Goal: Use online tool/utility: Utilize a website feature to perform a specific function

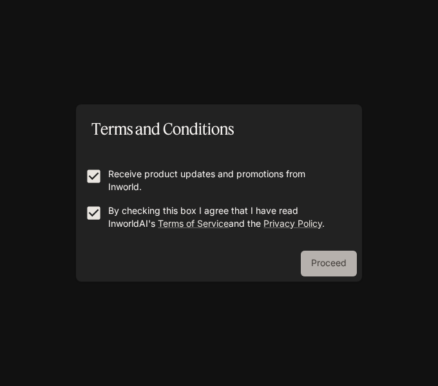
click at [339, 260] on button "Proceed" at bounding box center [329, 264] width 56 height 26
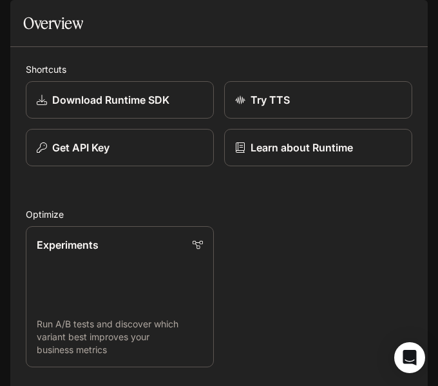
scroll to position [596, 0]
click at [414, 349] on div "Open Intercom Messenger" at bounding box center [410, 358] width 34 height 34
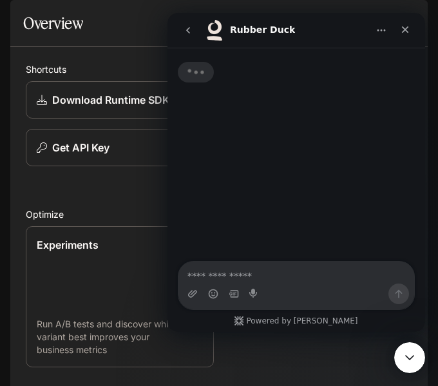
scroll to position [0, 0]
click at [411, 348] on icon "Close Intercom Messenger" at bounding box center [407, 355] width 15 height 15
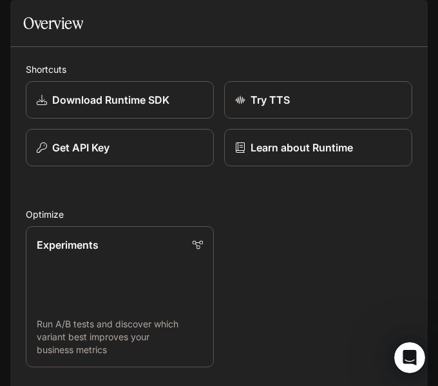
click at [286, 7] on div "Runtime Runtime Documentation Documentation" at bounding box center [219, 18] width 438 height 36
click at [280, 24] on div "Runtime Runtime Documentation Documentation" at bounding box center [219, 18] width 438 height 36
click at [21, 22] on icon "open drawer" at bounding box center [21, 18] width 13 height 13
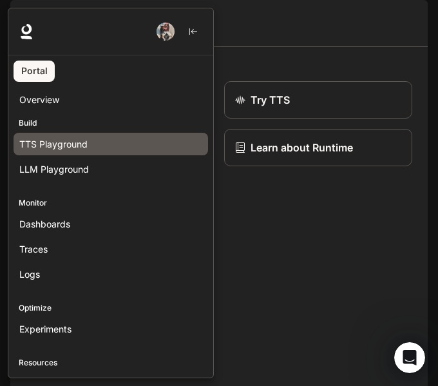
click at [76, 146] on span "TTS Playground" at bounding box center [53, 144] width 68 height 14
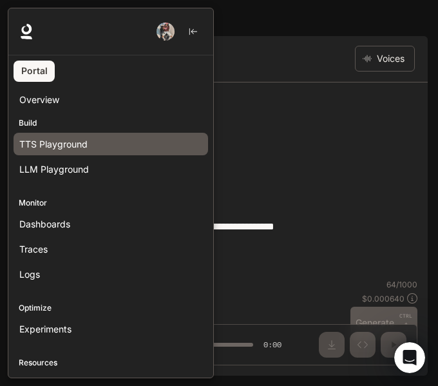
click at [309, 142] on div at bounding box center [227, 193] width 438 height 370
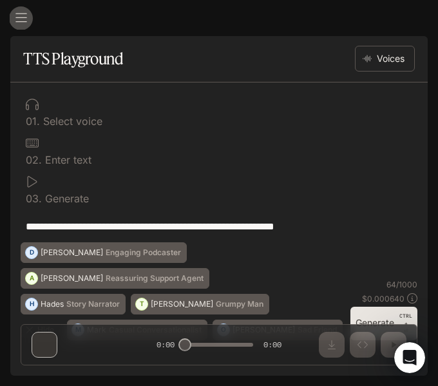
click at [21, 23] on icon "open drawer" at bounding box center [21, 18] width 13 height 13
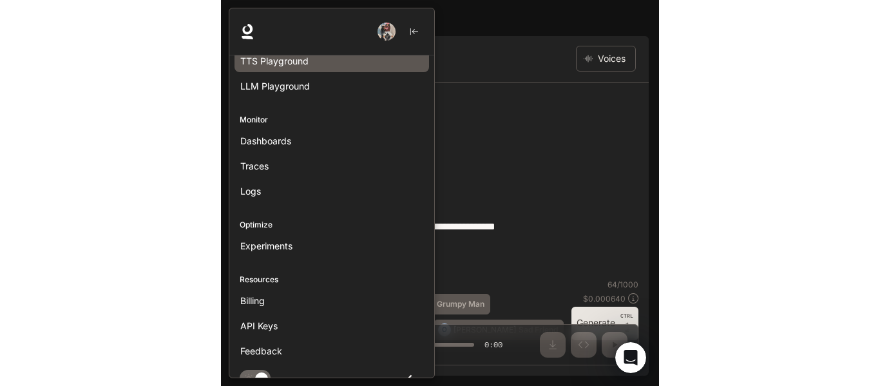
scroll to position [98, 0]
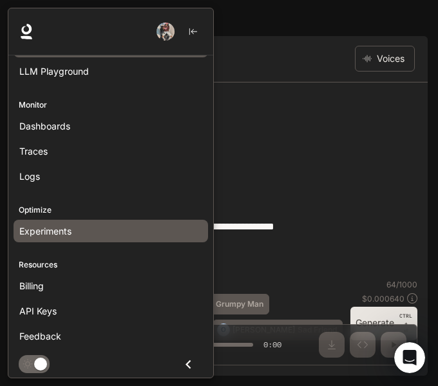
click at [60, 225] on span "Experiments" at bounding box center [45, 231] width 52 height 14
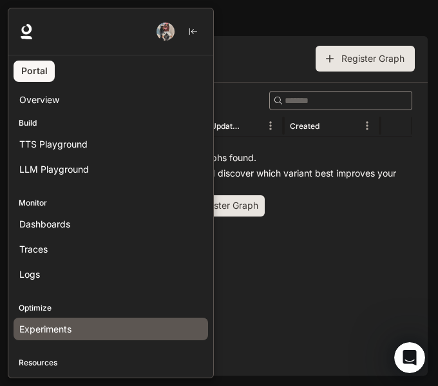
click at [235, 65] on div at bounding box center [227, 193] width 438 height 370
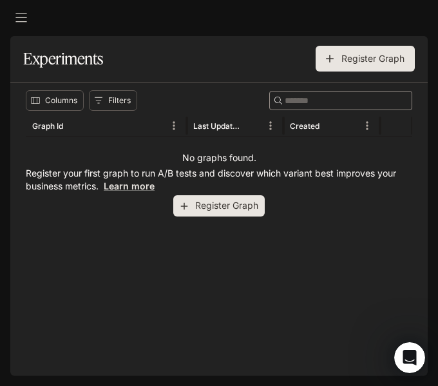
click at [18, 17] on icon "open drawer" at bounding box center [21, 18] width 12 height 9
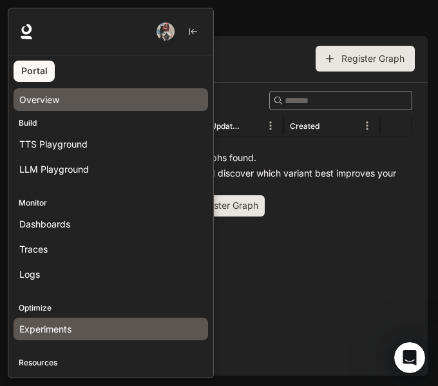
click at [50, 96] on span "Overview" at bounding box center [39, 100] width 40 height 14
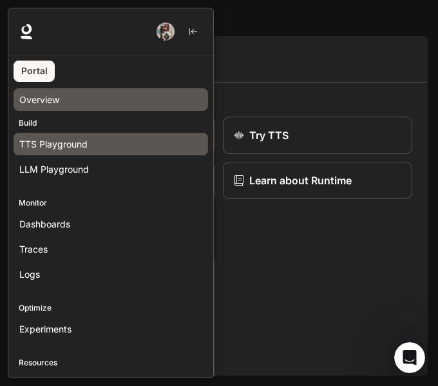
click at [35, 135] on link "TTS Playground" at bounding box center [111, 144] width 195 height 23
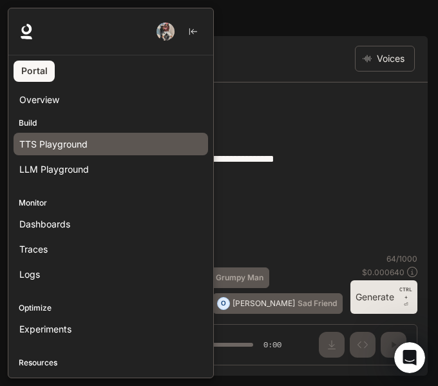
click at [276, 73] on div at bounding box center [227, 193] width 438 height 370
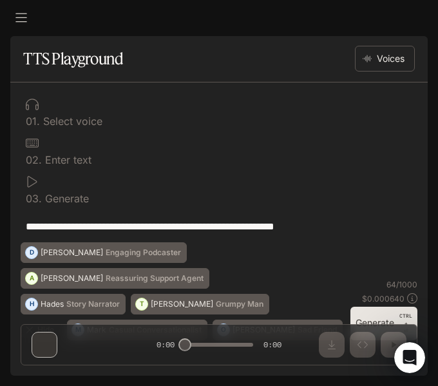
click at [24, 26] on button "open drawer" at bounding box center [21, 17] width 23 height 23
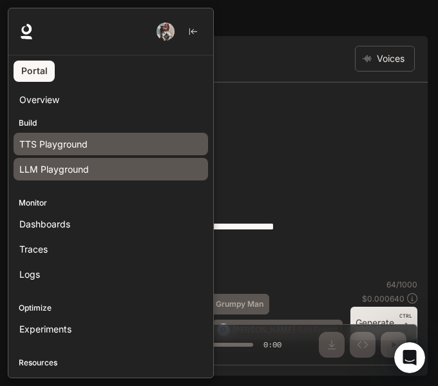
click at [70, 166] on span "LLM Playground" at bounding box center [54, 169] width 70 height 14
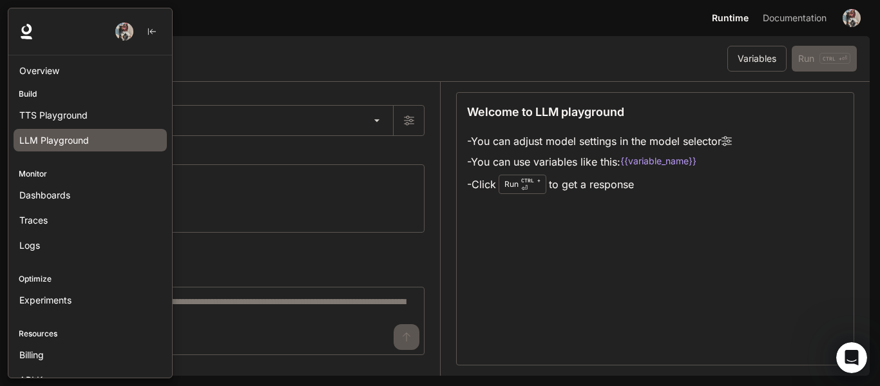
click at [437, 47] on div "Variables Run CTRL + ⏎" at bounding box center [650, 59] width 414 height 26
click at [437, 72] on section "LLM Playground Variables Run CTRL + ⏎" at bounding box center [439, 59] width 859 height 46
click at [437, 339] on div "Welcome to LLM playground - You can adjust model settings in the model selector…" at bounding box center [655, 229] width 398 height 274
click at [437, 340] on div "Open Intercom Messenger" at bounding box center [849, 355] width 43 height 43
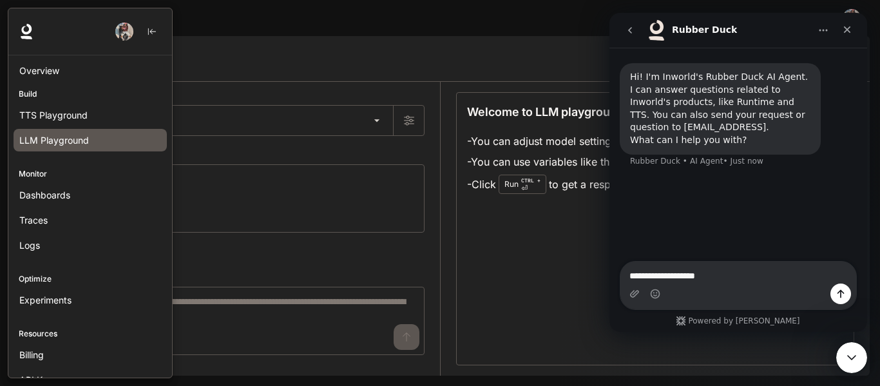
type textarea "**********"
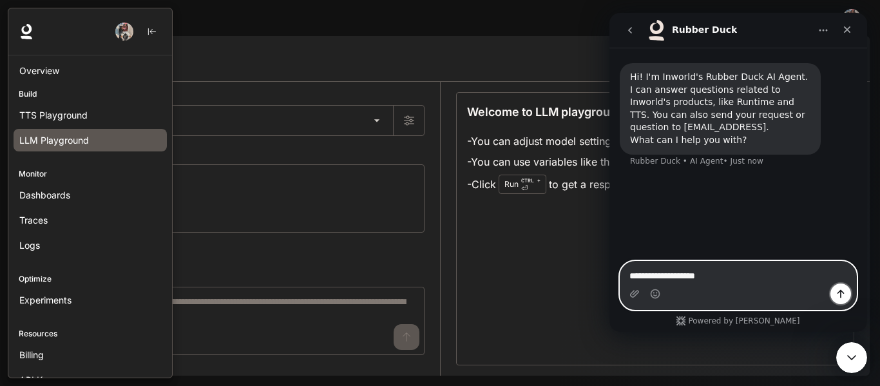
click at [437, 292] on icon "Send a message…" at bounding box center [840, 294] width 7 height 8
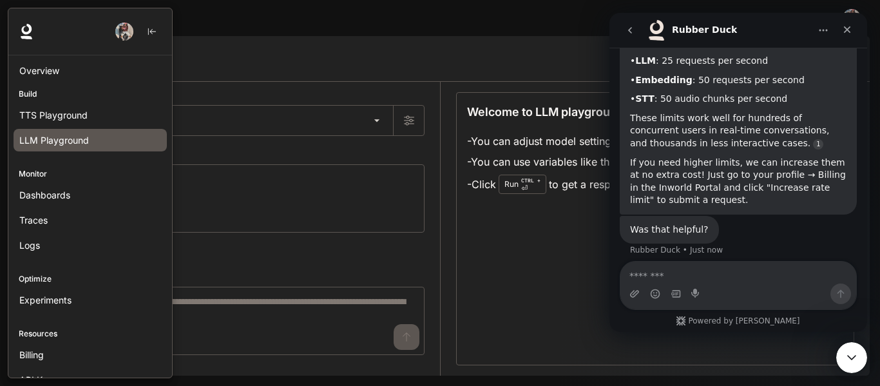
scroll to position [216, 0]
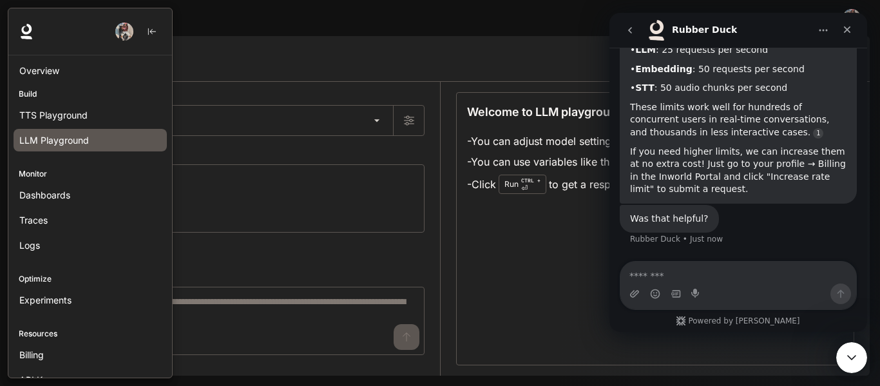
click at [437, 240] on div "Welcome to LLM playground - You can adjust model settings in the model selector…" at bounding box center [655, 229] width 398 height 274
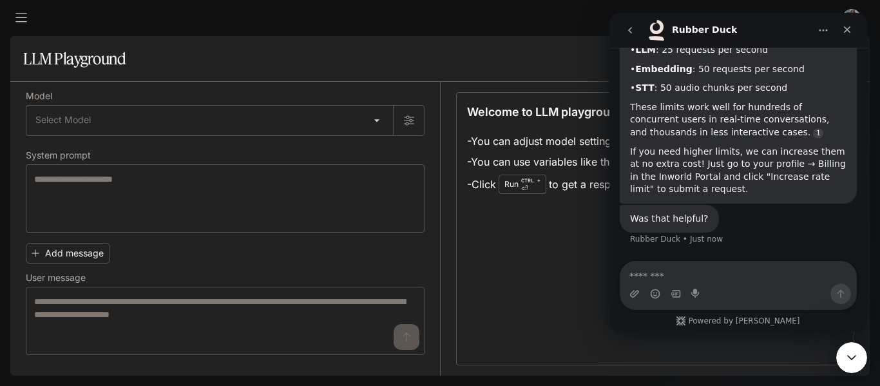
click at [23, 12] on icon "open drawer" at bounding box center [21, 18] width 13 height 13
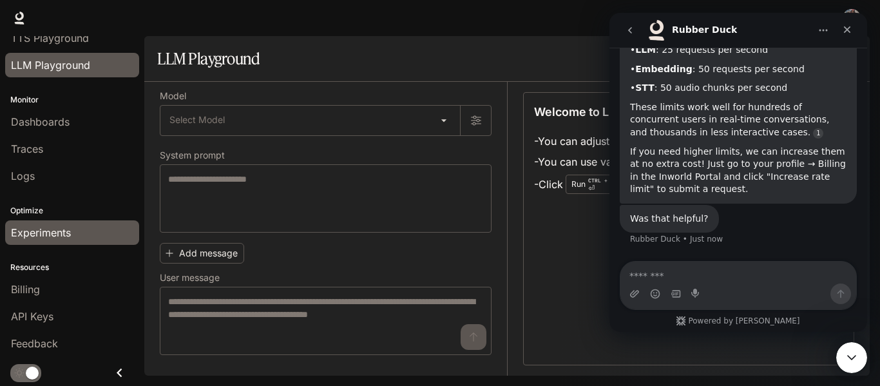
scroll to position [0, 0]
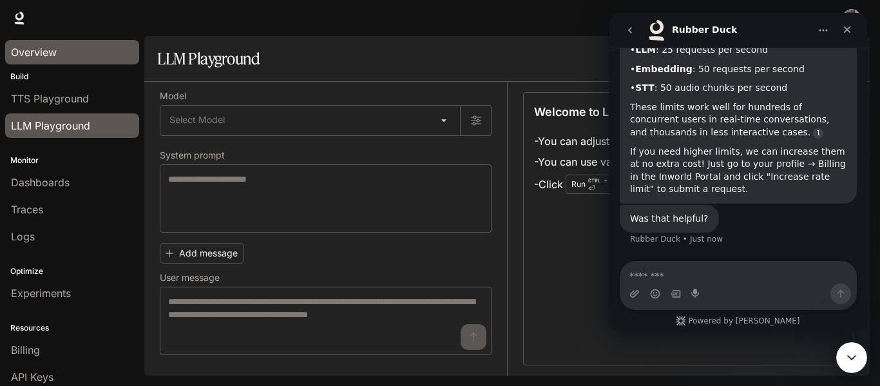
click at [53, 59] on span "Overview" at bounding box center [34, 51] width 46 height 15
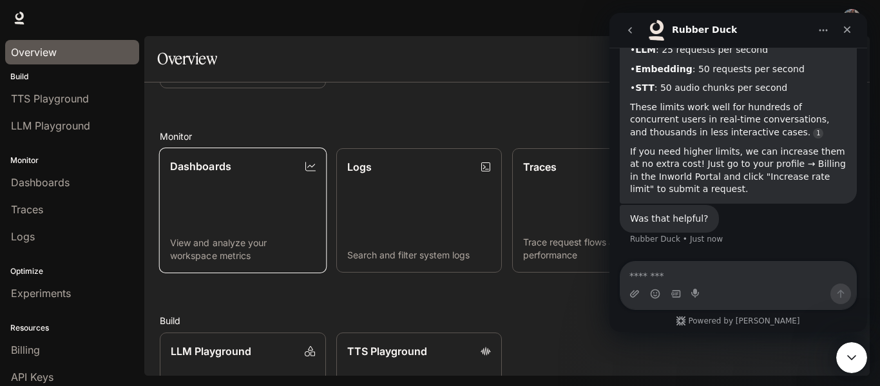
scroll to position [347, 0]
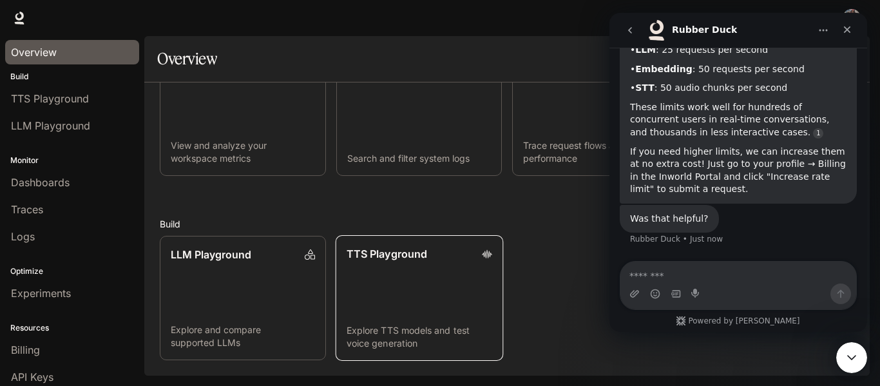
click at [403, 262] on link "TTS Playground Explore TTS models and test voice generation" at bounding box center [418, 298] width 167 height 126
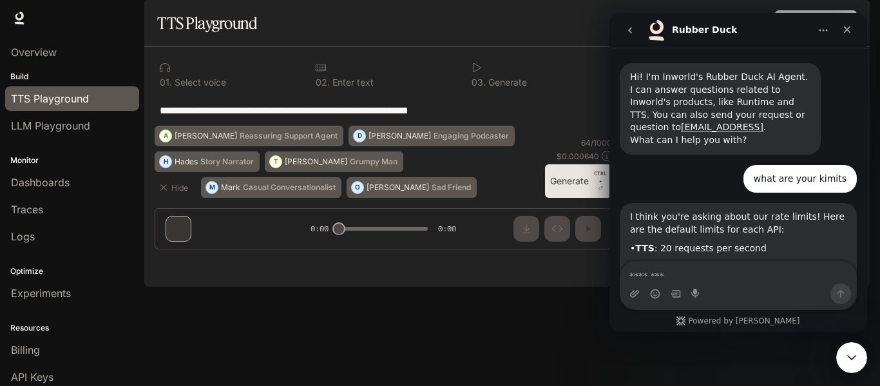
scroll to position [2, 0]
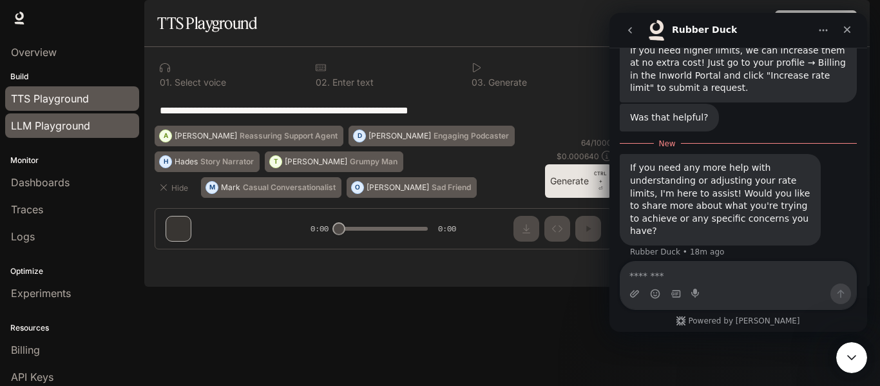
click at [85, 137] on link "LLM Playground" at bounding box center [72, 125] width 134 height 24
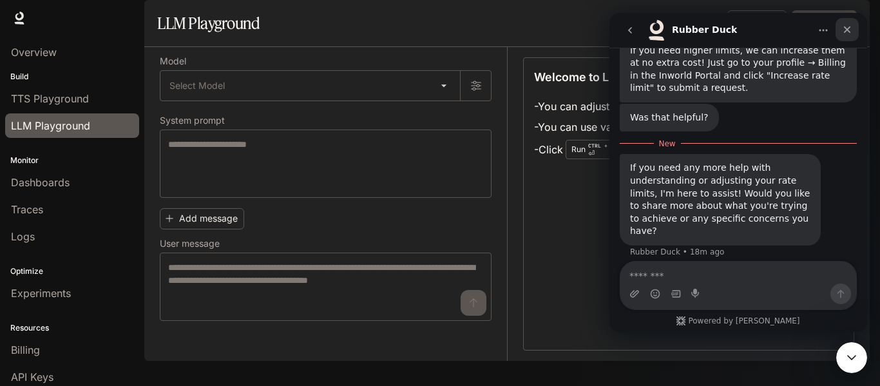
click at [848, 26] on icon "Close" at bounding box center [847, 29] width 10 height 10
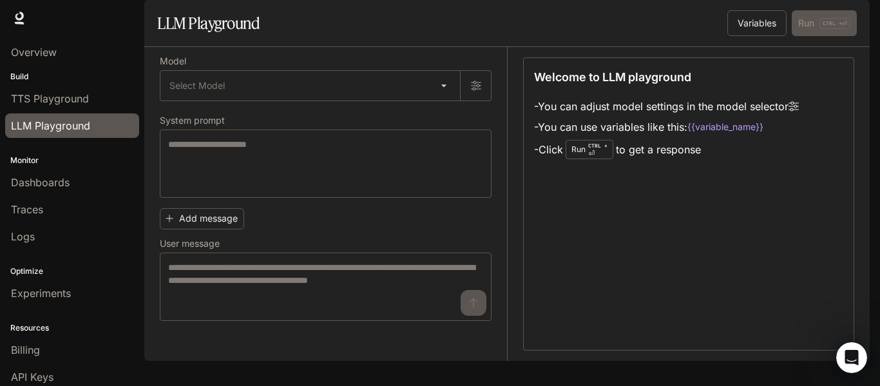
scroll to position [296, 0]
click at [291, 129] on body "Skip to main content Runtime Runtime Documentation Documentation Portal Overvie…" at bounding box center [440, 193] width 880 height 386
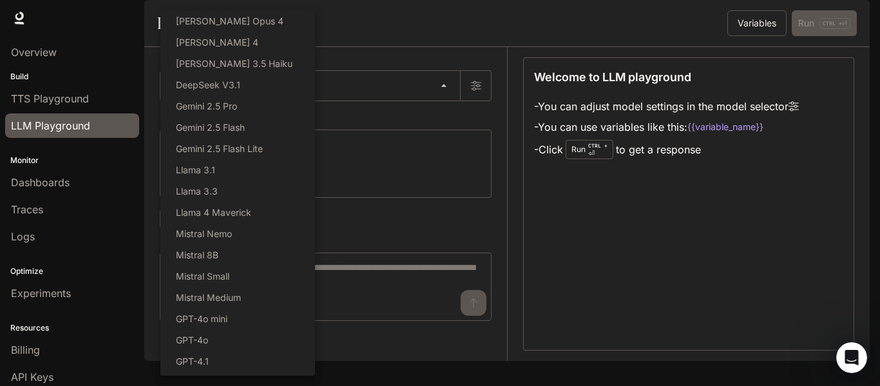
click at [425, 204] on div at bounding box center [440, 193] width 880 height 386
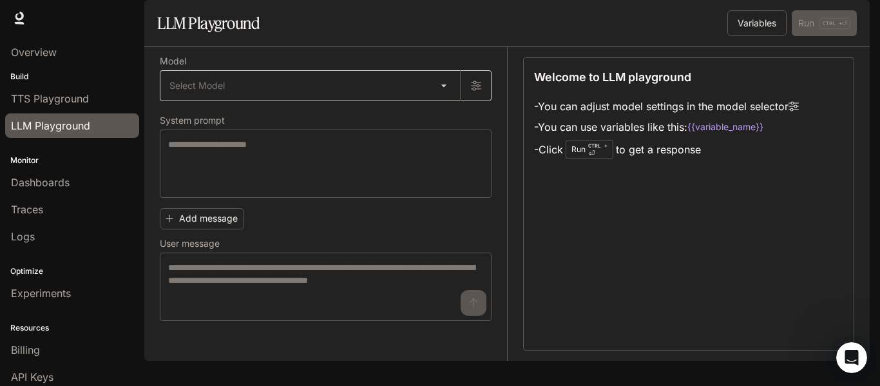
click at [230, 133] on body "Skip to main content Runtime Runtime Documentation Documentation Portal Overvie…" at bounding box center [440, 193] width 880 height 386
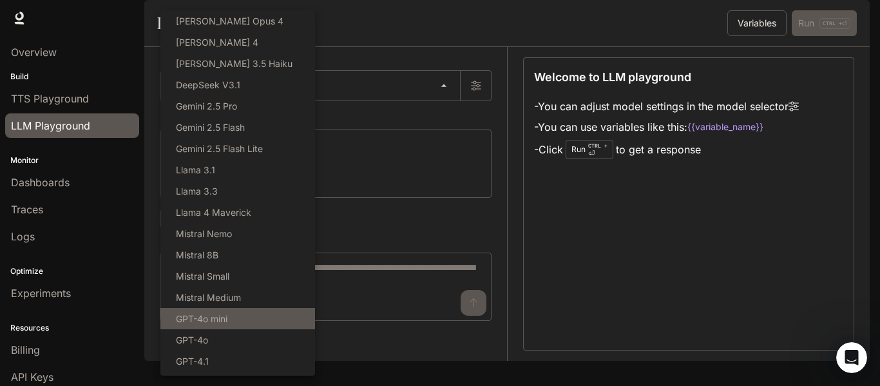
click at [206, 319] on p "GPT-4o mini" at bounding box center [202, 319] width 52 height 14
type input "**********"
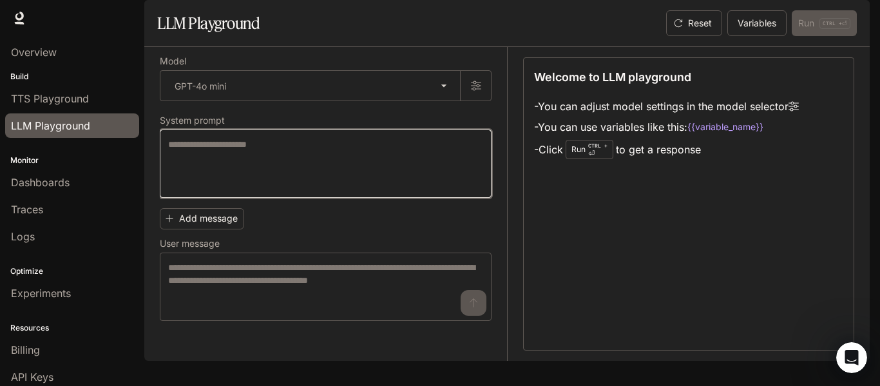
click at [303, 189] on textarea at bounding box center [325, 164] width 315 height 52
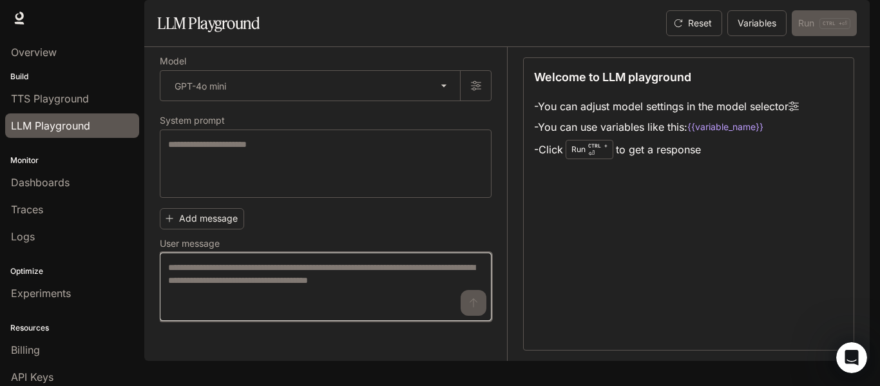
click at [242, 294] on textarea at bounding box center [325, 287] width 315 height 52
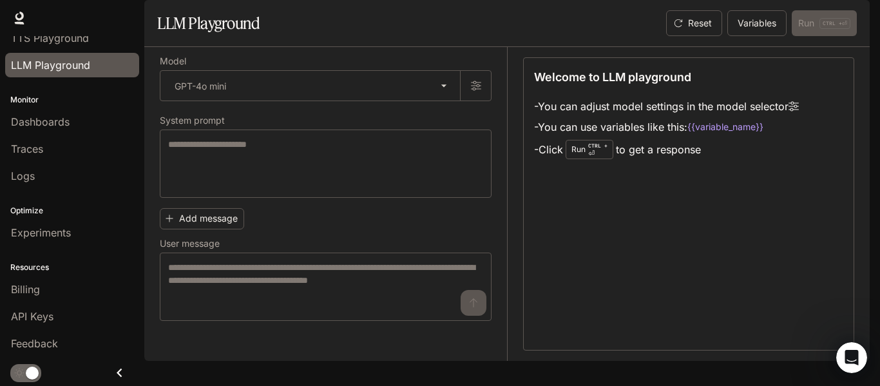
click at [116, 372] on icon "Close drawer" at bounding box center [119, 372] width 17 height 17
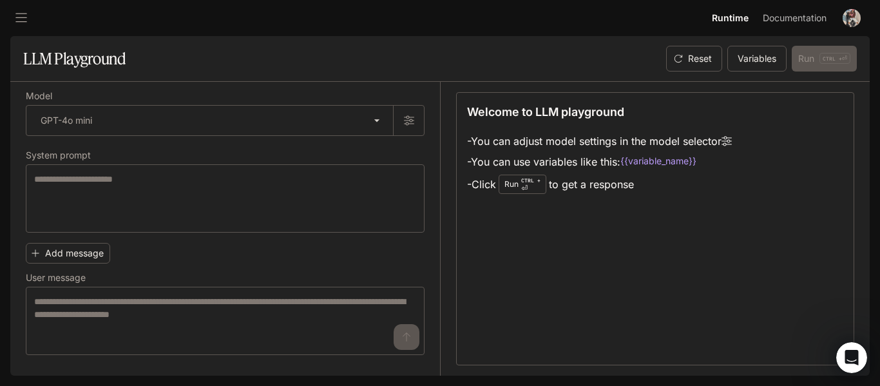
scroll to position [0, 0]
click at [859, 349] on div "Open Intercom Messenger" at bounding box center [849, 355] width 43 height 43
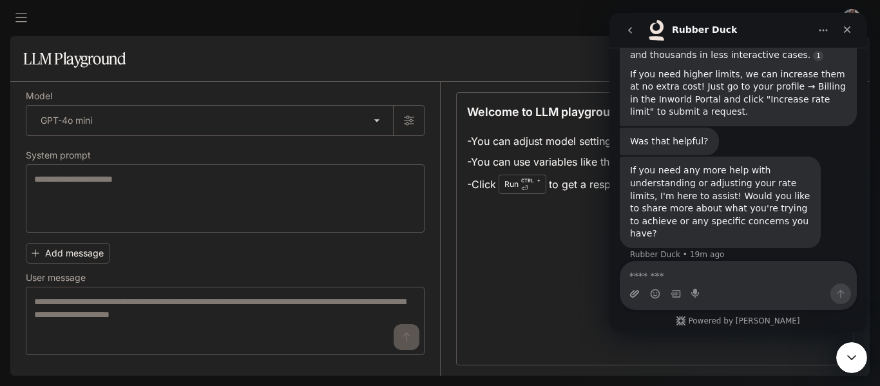
scroll to position [296, 0]
type textarea "**********"
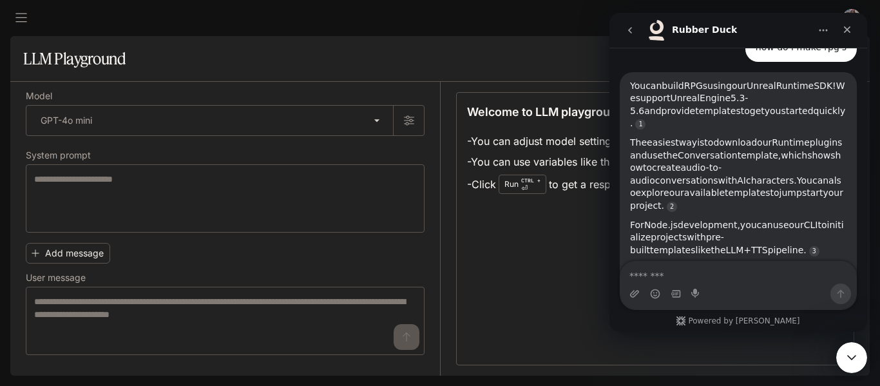
scroll to position [523, 0]
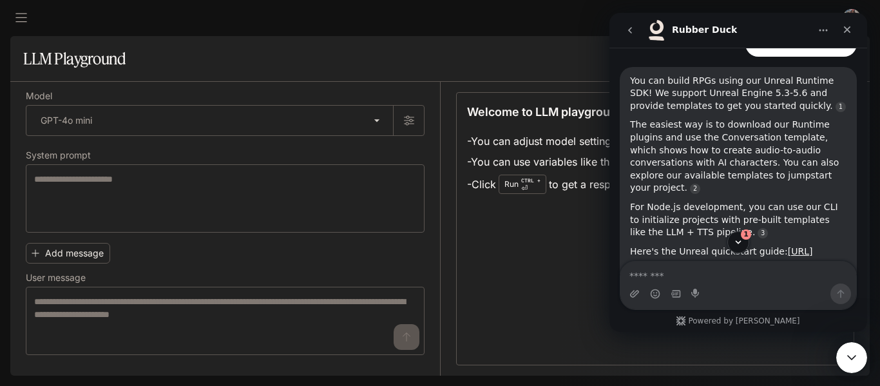
click at [670, 235] on div "1" at bounding box center [738, 242] width 258 height 22
click at [670, 236] on div "1" at bounding box center [738, 242] width 258 height 22
click at [670, 242] on div "1" at bounding box center [738, 242] width 258 height 22
click at [743, 241] on icon "Scroll to bottom" at bounding box center [738, 242] width 12 height 12
click at [687, 231] on div "Intercom messenger" at bounding box center [738, 242] width 258 height 22
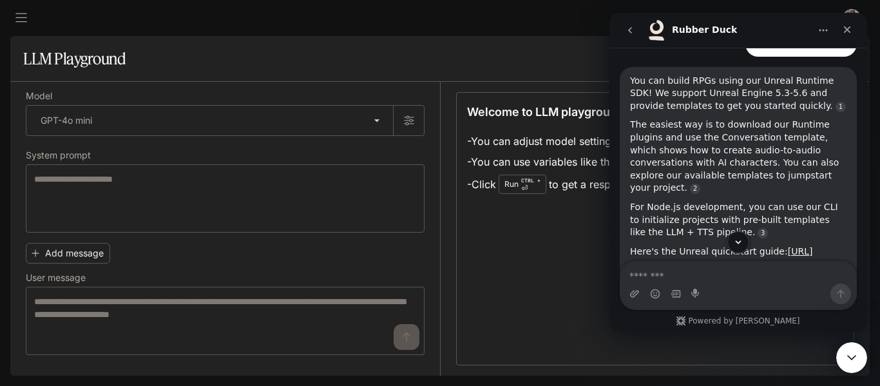
click at [683, 251] on div "Intercom messenger" at bounding box center [738, 242] width 258 height 22
drag, startPoint x: 683, startPoint y: 251, endPoint x: 584, endPoint y: 240, distance: 99.1
click at [609, 240] on html "Rubber Duck Hi! I'm Inworld's Rubber Duck AI Agent. I can answer questions rela…" at bounding box center [738, 172] width 258 height 319
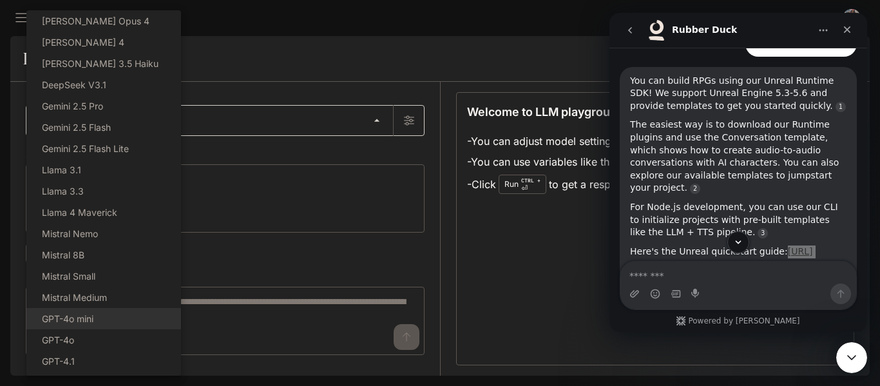
click at [142, 107] on body "**********" at bounding box center [440, 193] width 880 height 386
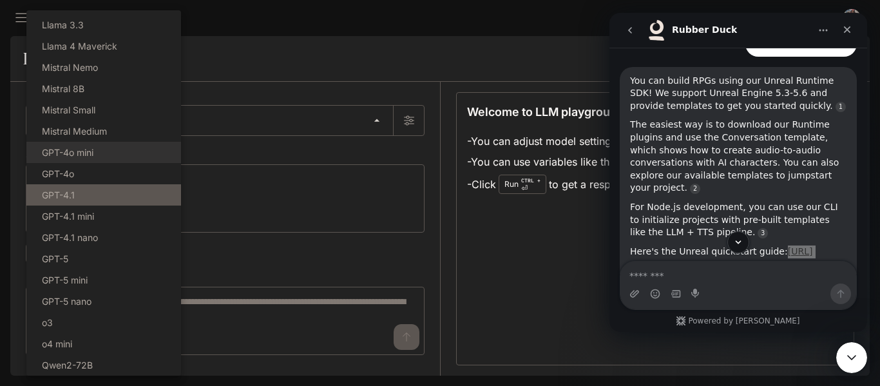
scroll to position [0, 0]
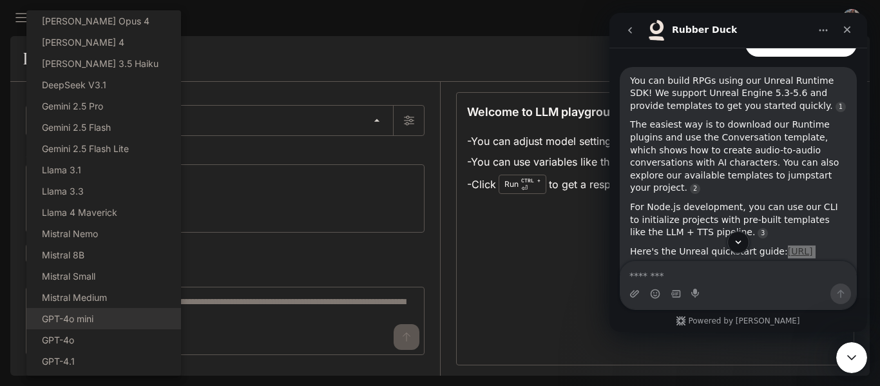
click at [208, 187] on div at bounding box center [440, 193] width 880 height 386
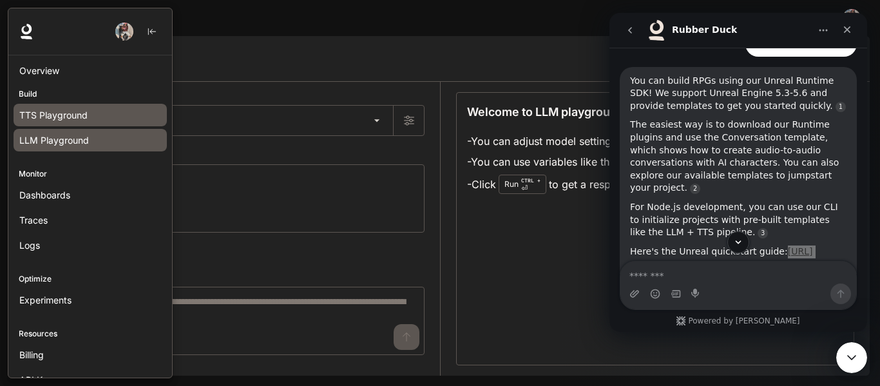
click at [61, 111] on span "TTS Playground" at bounding box center [53, 115] width 68 height 14
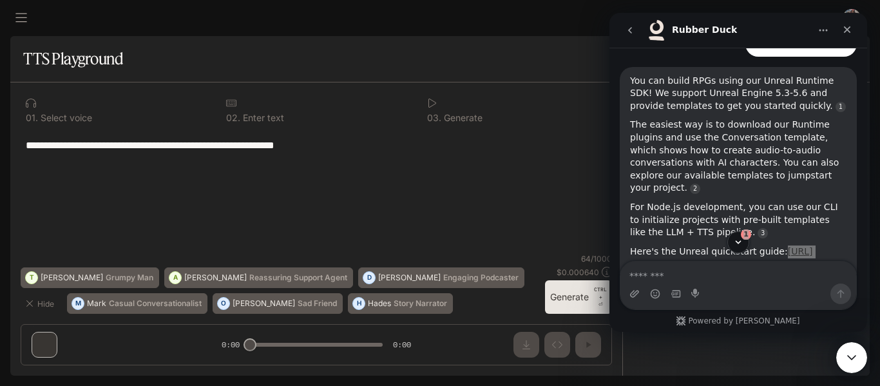
scroll to position [676, 0]
